Goal: Use online tool/utility: Utilize a website feature to perform a specific function

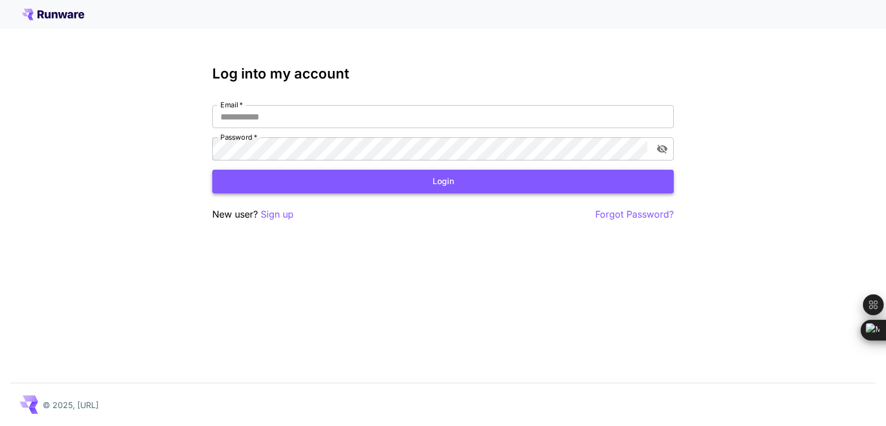
type input "**********"
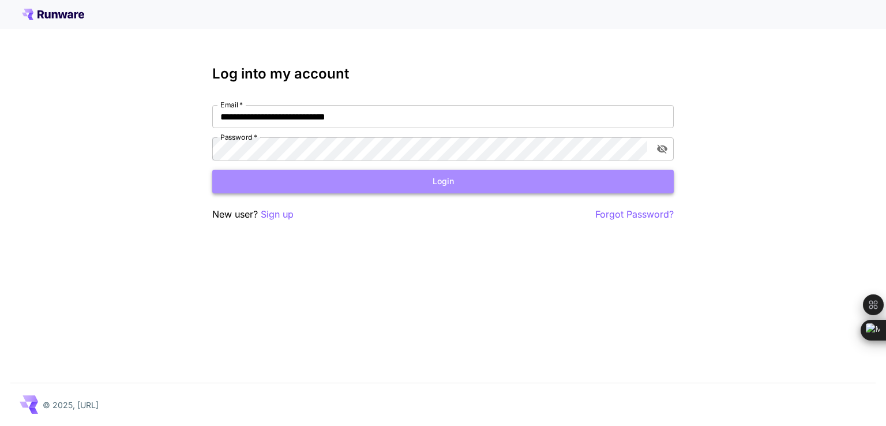
click at [388, 179] on button "Login" at bounding box center [442, 182] width 461 height 24
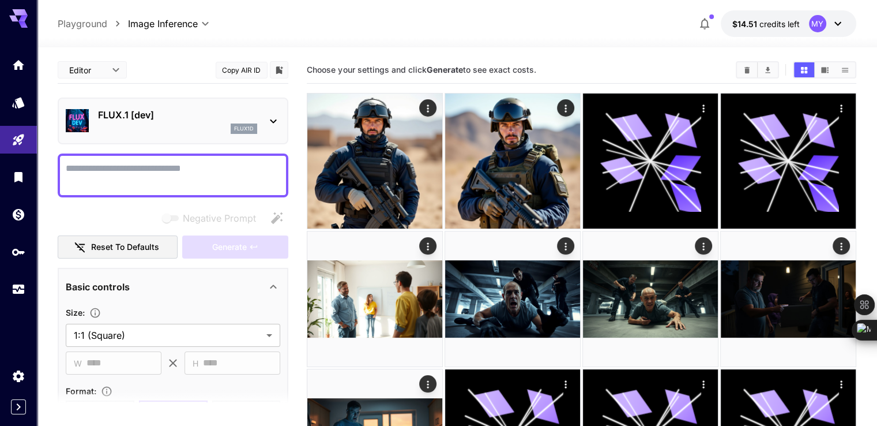
click at [202, 167] on textarea "Negative Prompt" at bounding box center [173, 175] width 214 height 28
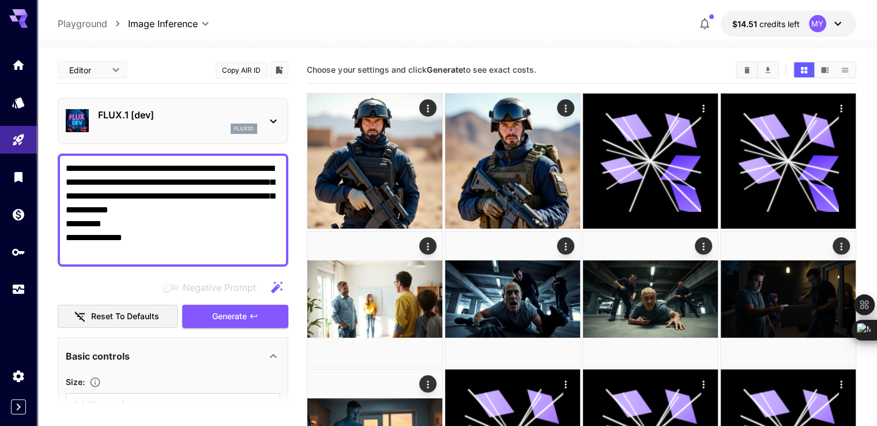
scroll to position [288, 0]
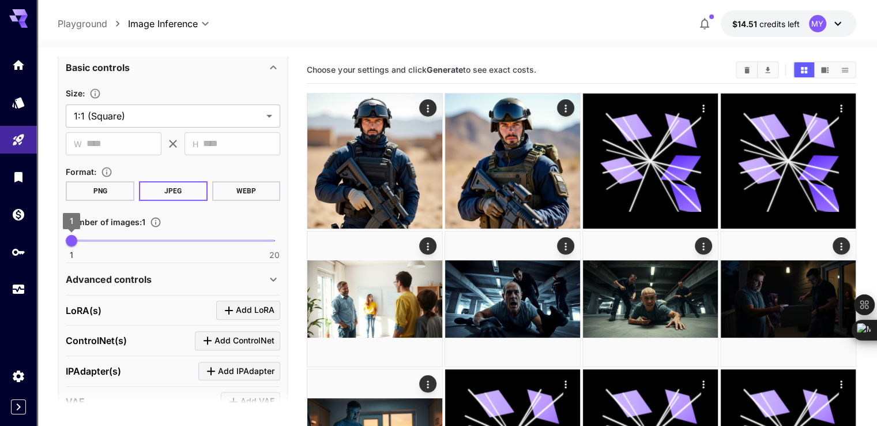
type textarea "**********"
click at [77, 238] on span "1" at bounding box center [72, 241] width 12 height 12
type input "*"
click at [78, 238] on span "2" at bounding box center [83, 241] width 12 height 12
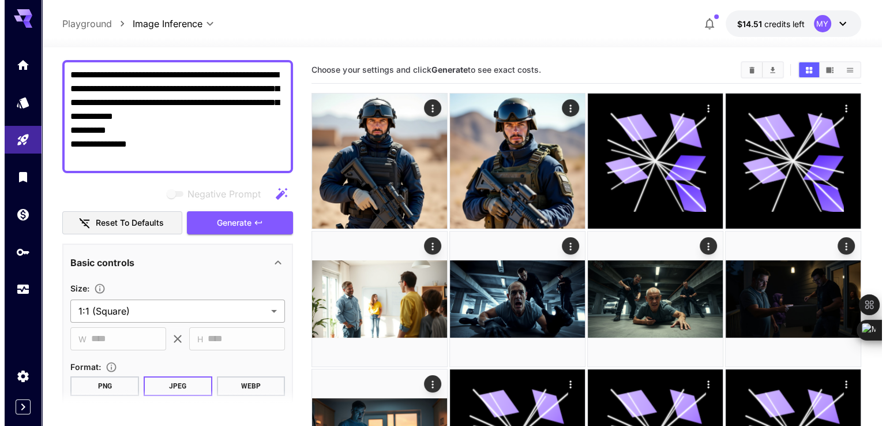
scroll to position [0, 0]
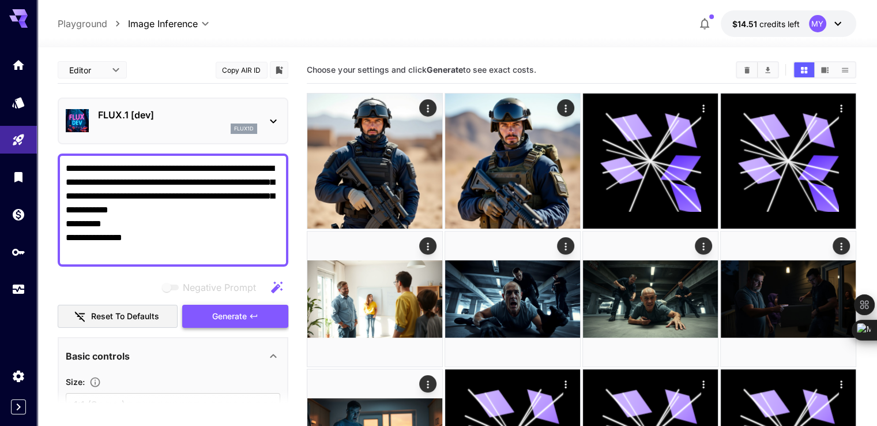
click at [238, 319] on span "Generate" at bounding box center [229, 316] width 35 height 14
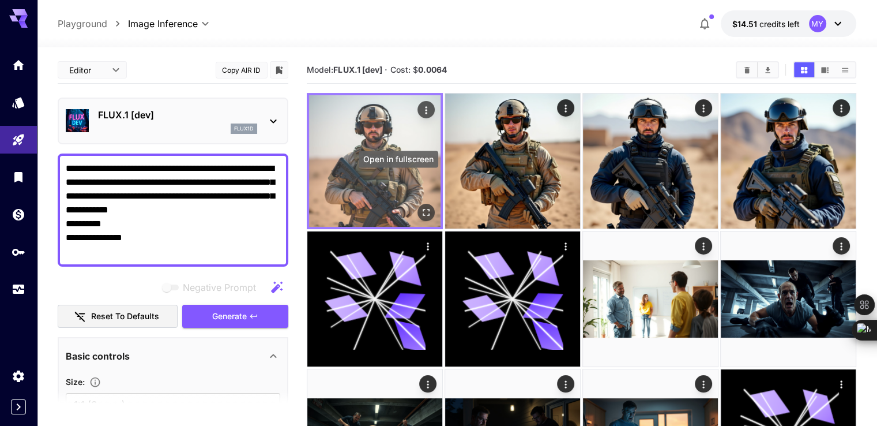
click at [420, 206] on icon "Open in fullscreen" at bounding box center [426, 212] width 12 height 12
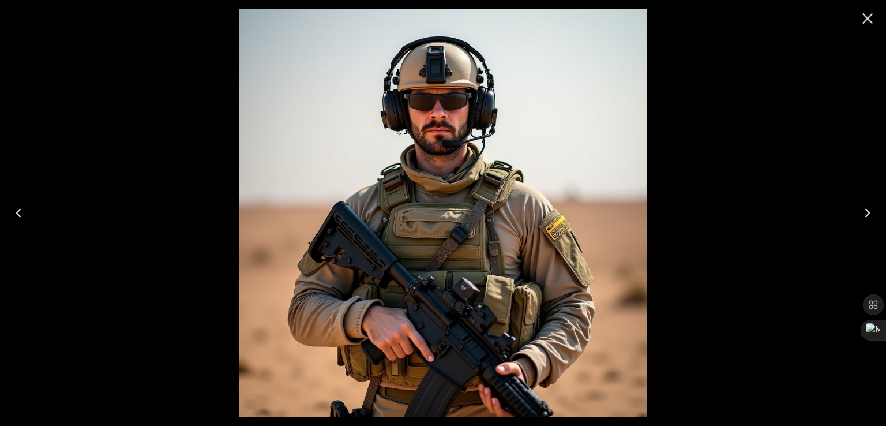
click at [859, 17] on icon "Close" at bounding box center [867, 18] width 18 height 18
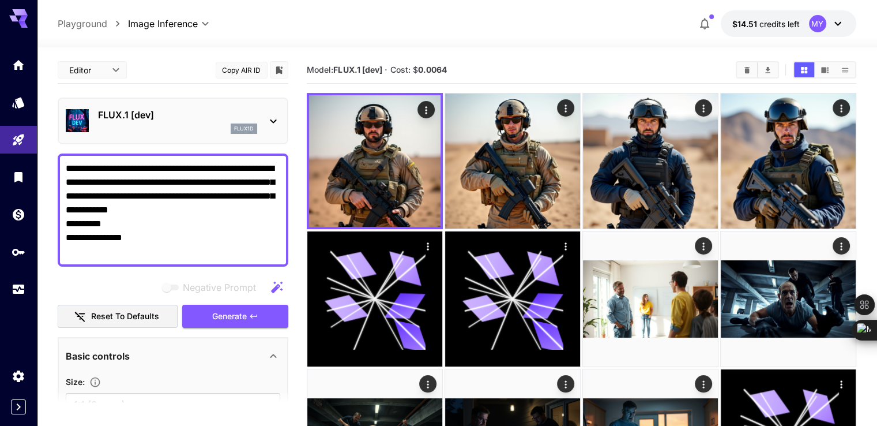
drag, startPoint x: 205, startPoint y: 169, endPoint x: 92, endPoint y: 187, distance: 114.4
click at [92, 187] on textarea "**********" at bounding box center [173, 209] width 214 height 97
type textarea "**********"
click at [244, 310] on span "Generate" at bounding box center [229, 316] width 35 height 14
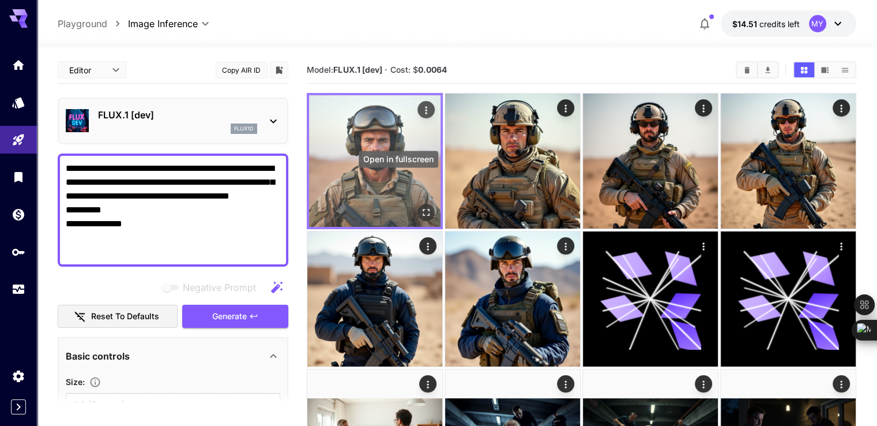
click at [420, 206] on icon "Open in fullscreen" at bounding box center [426, 212] width 12 height 12
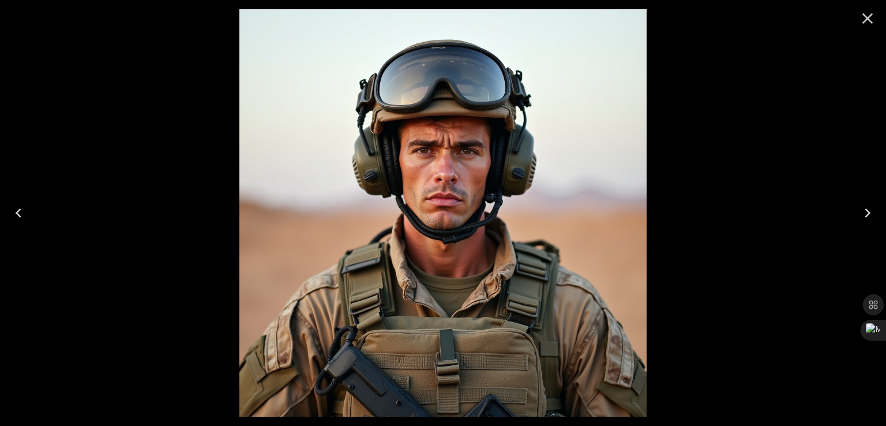
click at [868, 27] on icon "Close" at bounding box center [867, 18] width 18 height 18
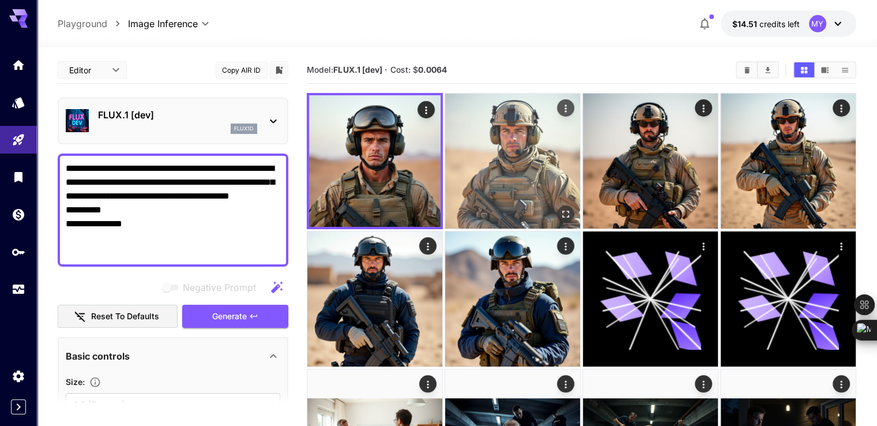
click at [560, 208] on icon "Open in fullscreen" at bounding box center [566, 214] width 12 height 12
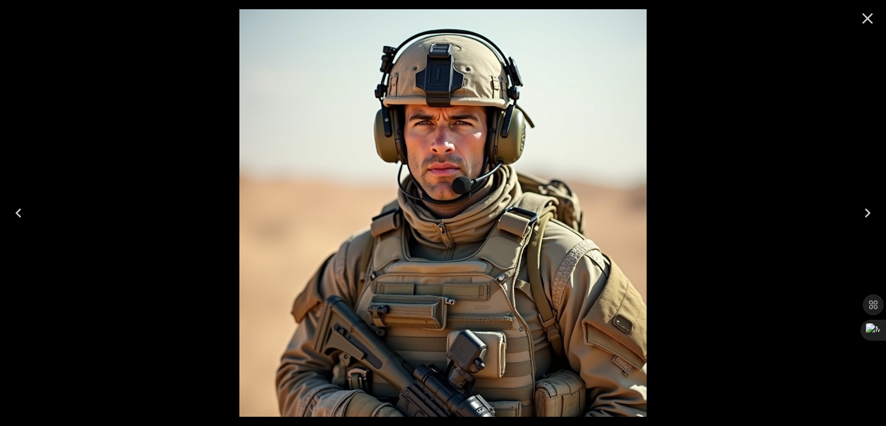
click at [863, 17] on icon "Close" at bounding box center [867, 18] width 18 height 18
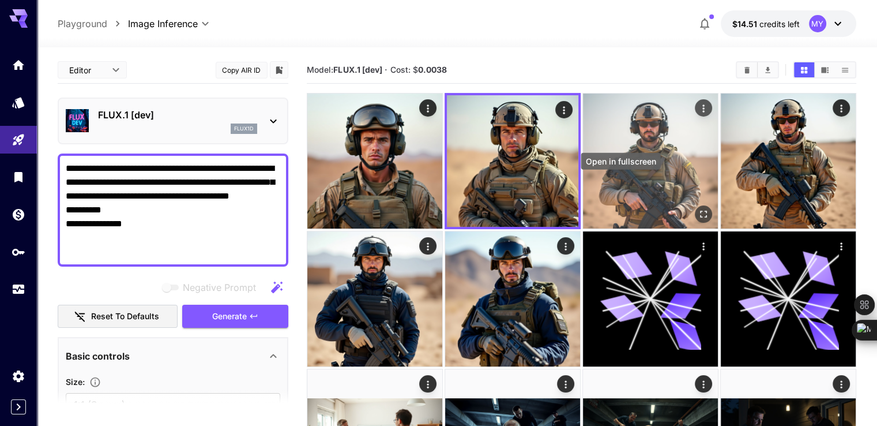
click at [698, 208] on icon "Open in fullscreen" at bounding box center [704, 214] width 12 height 12
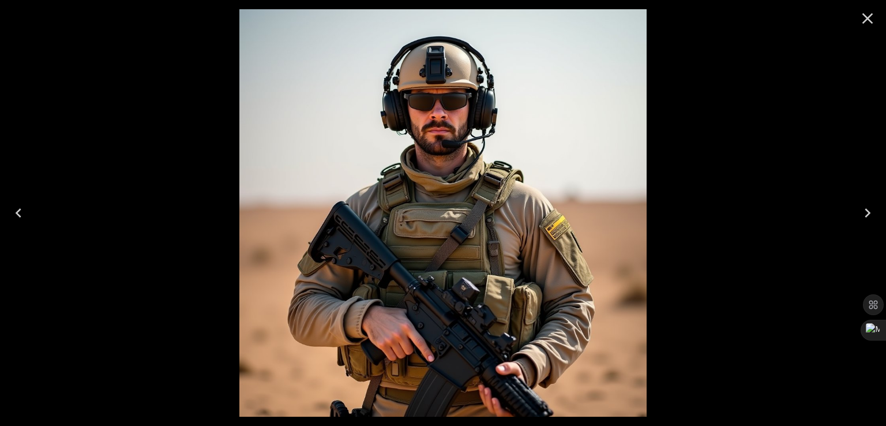
click at [867, 18] on icon "Close" at bounding box center [867, 18] width 11 height 11
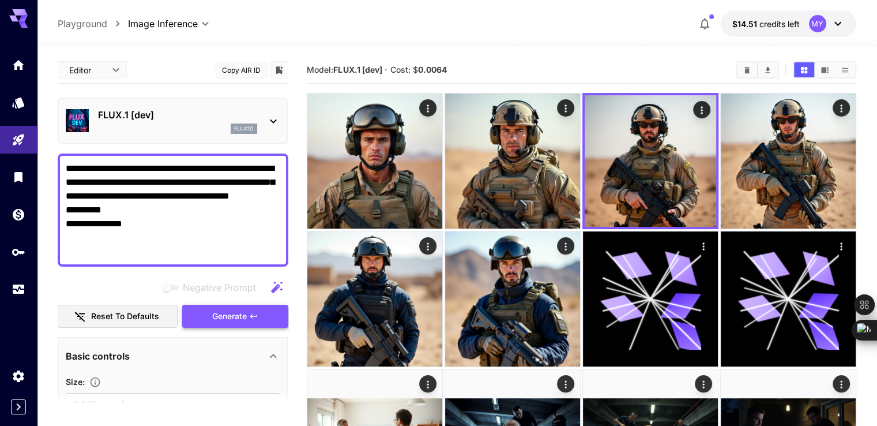
click at [235, 318] on span "Generate" at bounding box center [229, 316] width 35 height 14
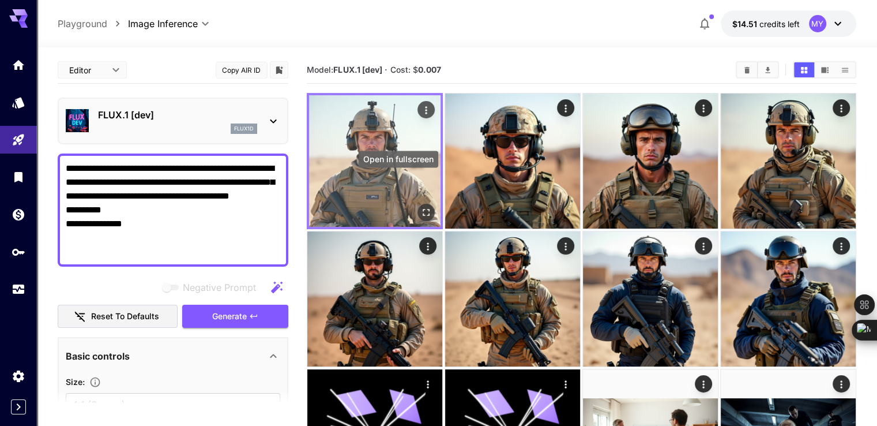
click at [420, 206] on icon "Open in fullscreen" at bounding box center [426, 212] width 12 height 12
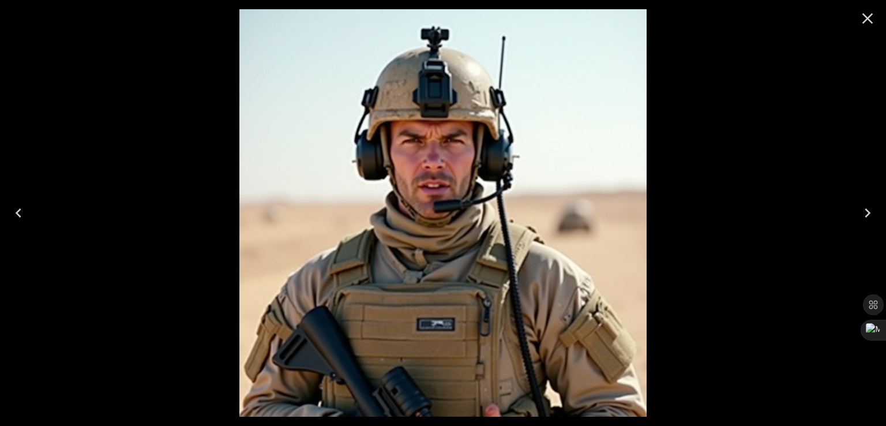
click at [867, 21] on icon "Close" at bounding box center [867, 18] width 18 height 18
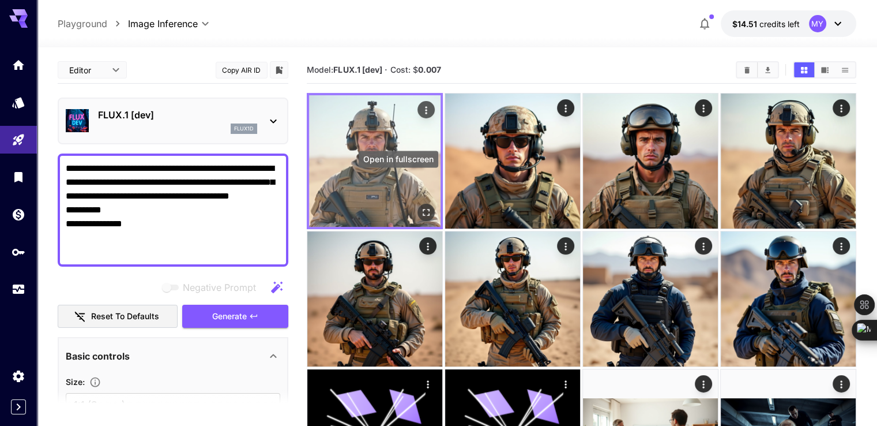
click at [420, 206] on icon "Open in fullscreen" at bounding box center [426, 212] width 12 height 12
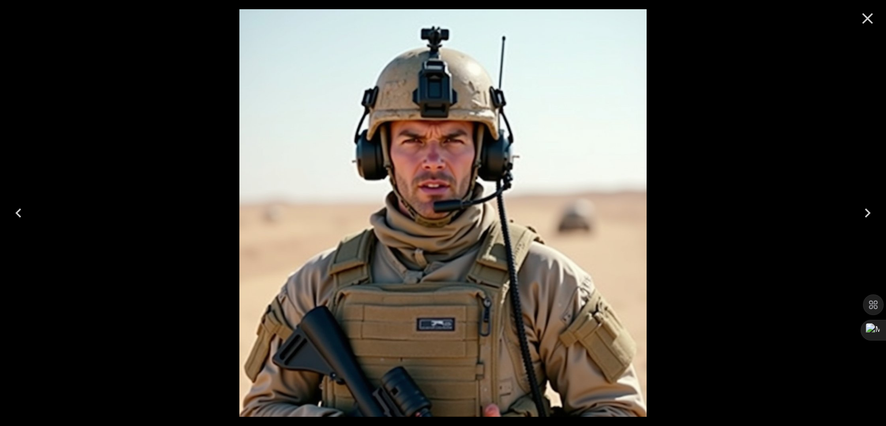
click at [859, 25] on icon "Close" at bounding box center [867, 18] width 18 height 18
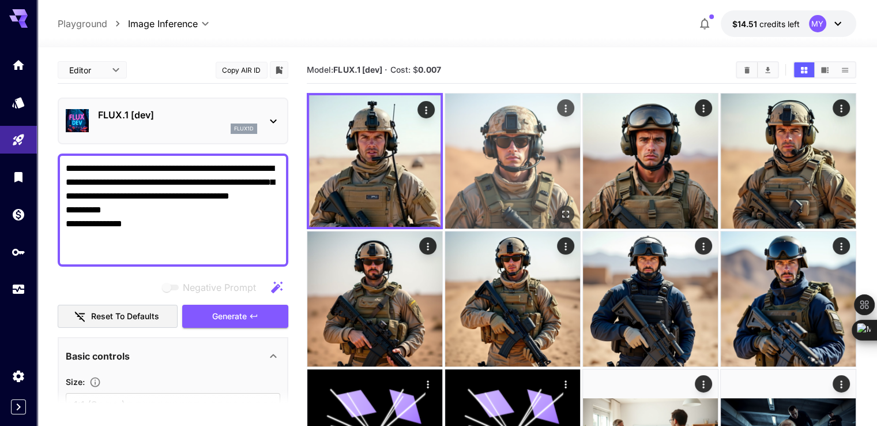
click at [560, 208] on icon "Open in fullscreen" at bounding box center [566, 214] width 12 height 12
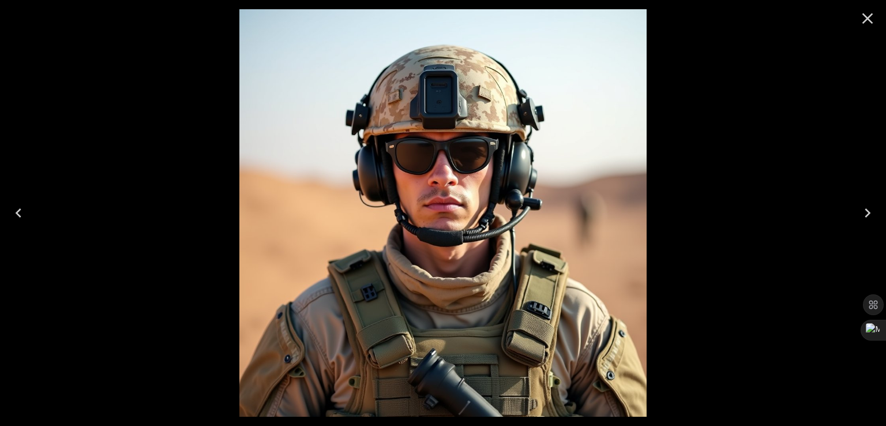
click at [875, 19] on icon "Close" at bounding box center [867, 18] width 18 height 18
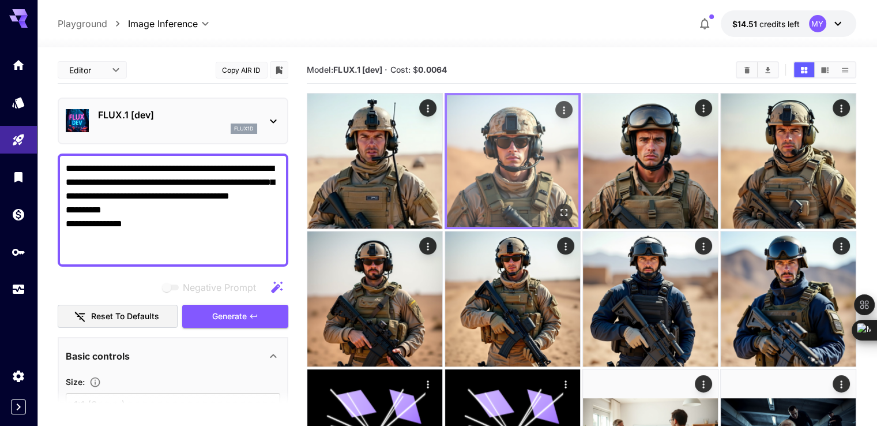
click at [555, 116] on button "Actions" at bounding box center [563, 109] width 17 height 17
click at [558, 109] on icon "Actions" at bounding box center [564, 110] width 12 height 12
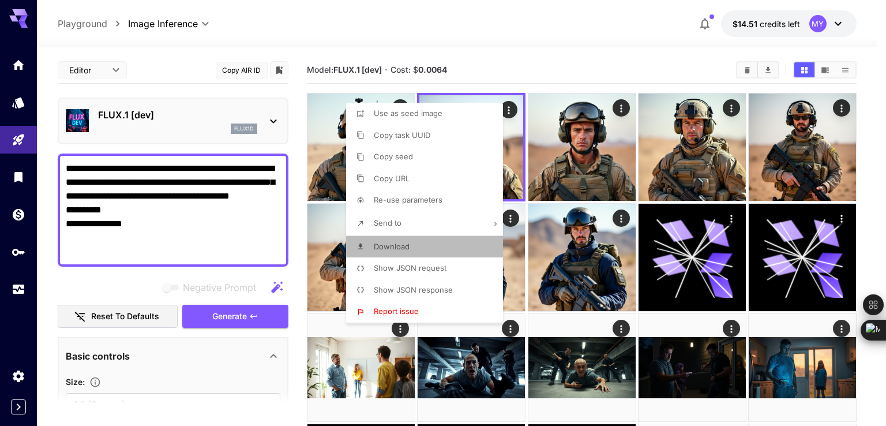
click at [397, 239] on li "Download" at bounding box center [428, 247] width 164 height 22
click at [632, 56] on div at bounding box center [443, 213] width 886 height 426
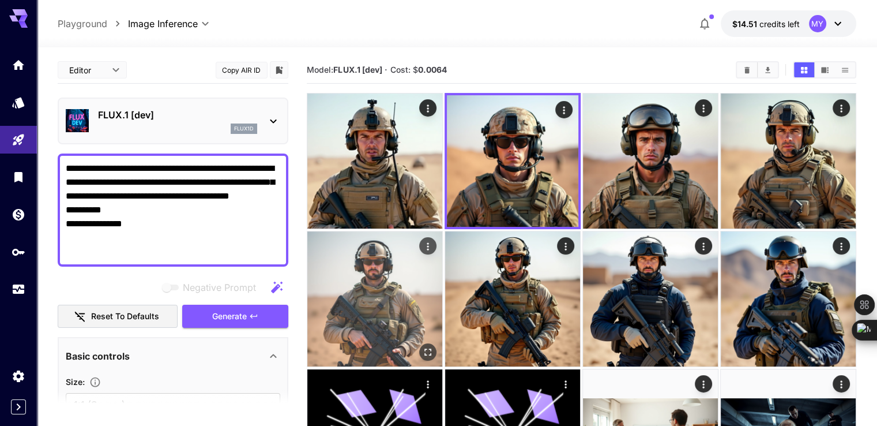
click at [434, 345] on icon "Open in fullscreen" at bounding box center [428, 351] width 12 height 12
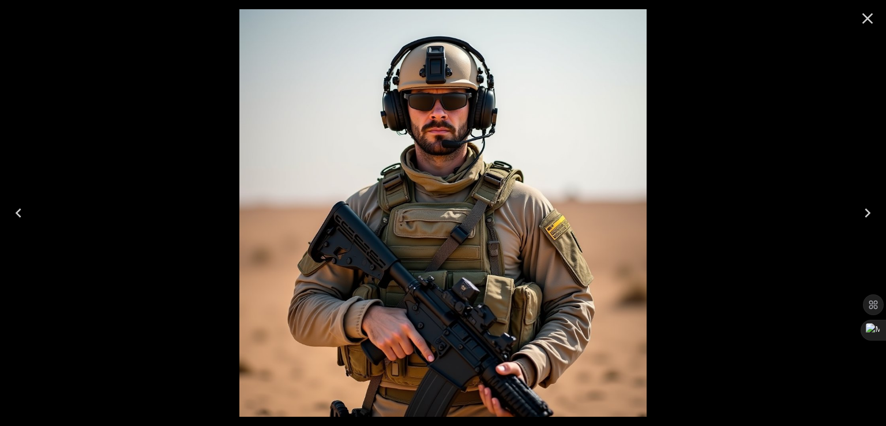
click at [858, 17] on icon "Close" at bounding box center [867, 18] width 18 height 18
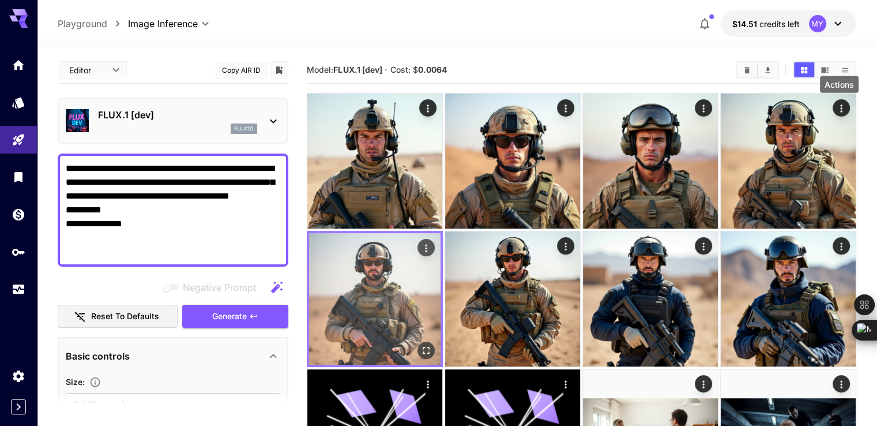
click at [432, 242] on icon "Actions" at bounding box center [426, 248] width 12 height 12
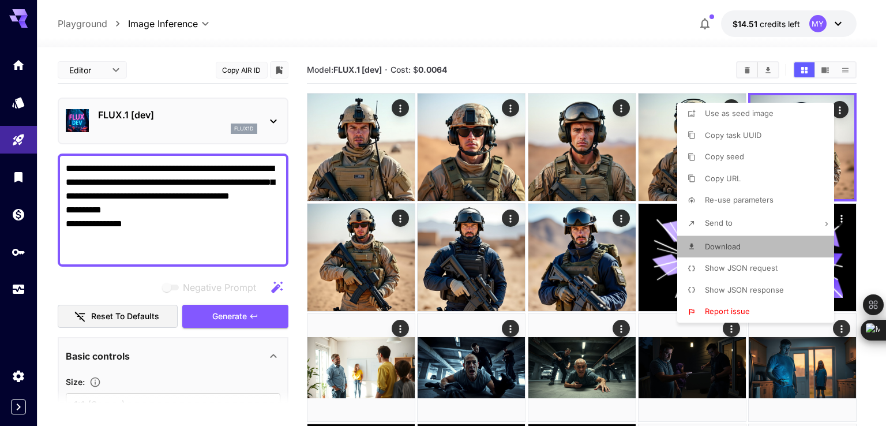
click at [712, 241] on p "Download" at bounding box center [723, 247] width 36 height 12
